Goal: Task Accomplishment & Management: Manage account settings

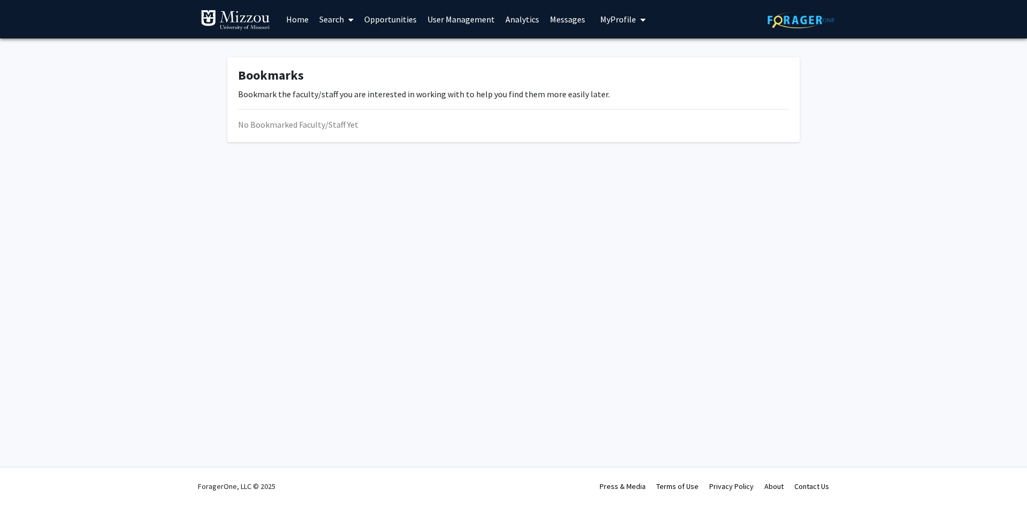
click at [616, 20] on span "My Profile" at bounding box center [618, 19] width 36 height 11
click at [642, 52] on span "[PERSON_NAME]" at bounding box center [666, 50] width 65 height 12
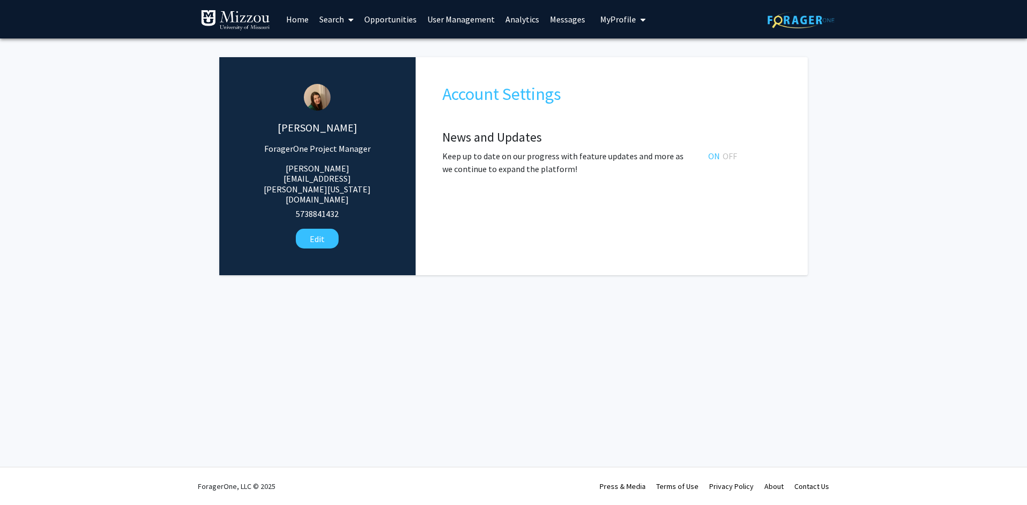
click at [474, 20] on link "User Management" at bounding box center [461, 19] width 78 height 37
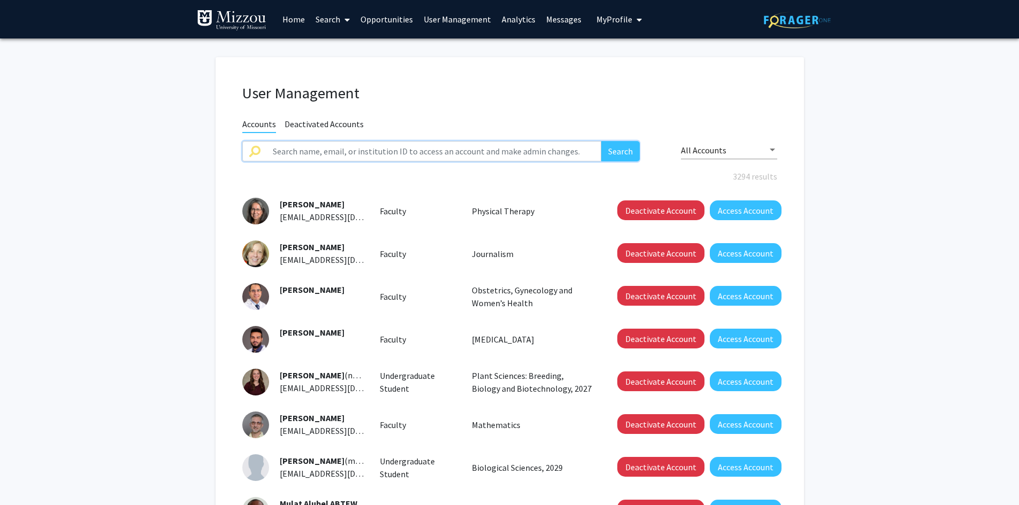
paste input "Mohammad Badran"
type input "Mohammad Badran"
click at [626, 151] on button "Search" at bounding box center [620, 151] width 38 height 20
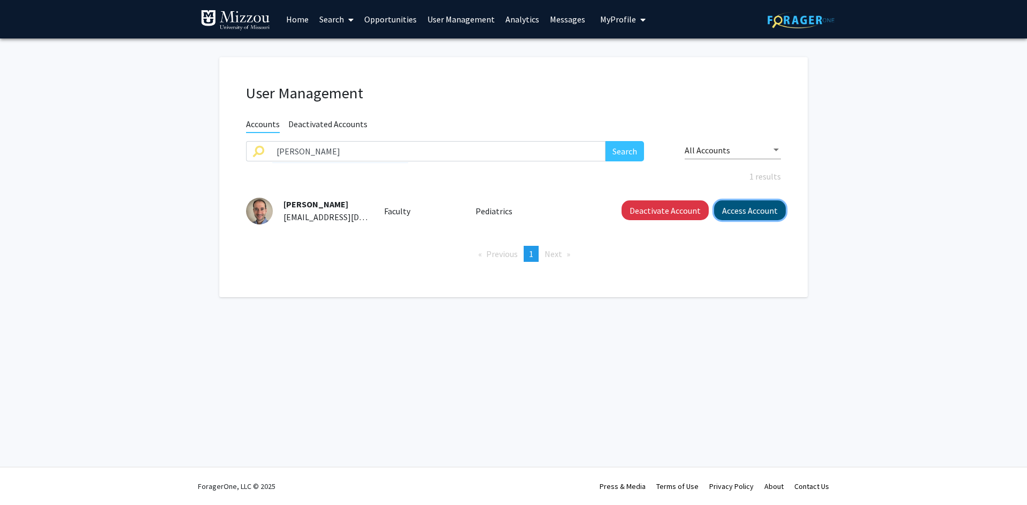
click at [738, 211] on button "Access Account" at bounding box center [750, 211] width 72 height 20
